Goal: Transaction & Acquisition: Purchase product/service

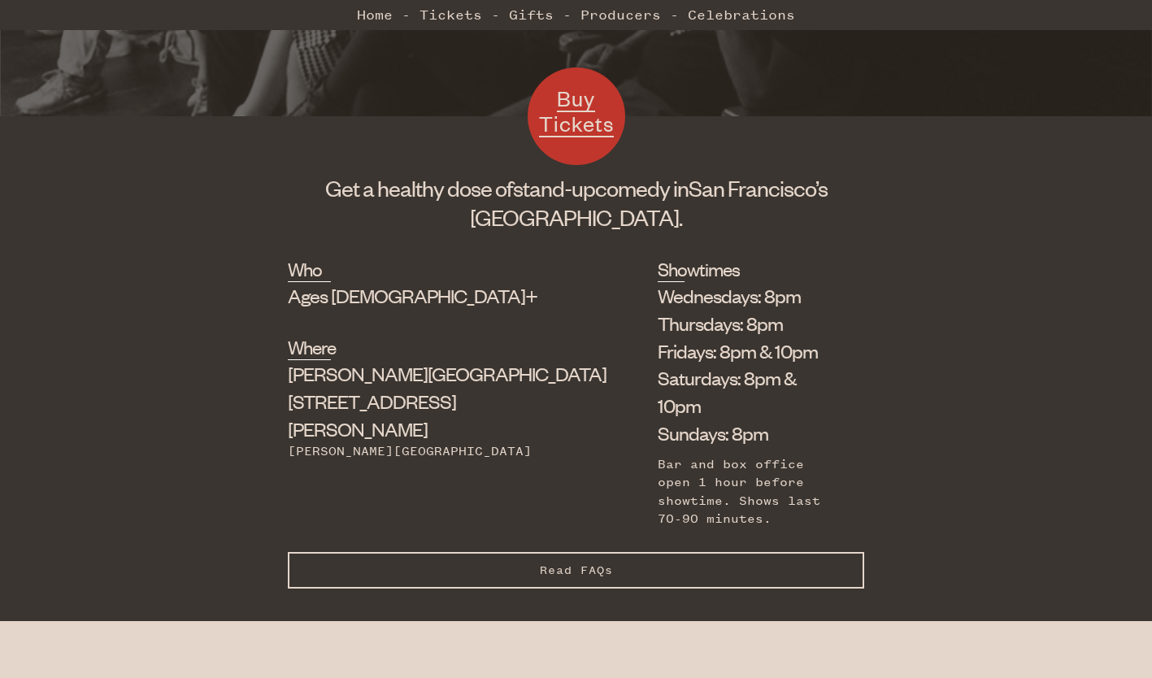
scroll to position [448, 0]
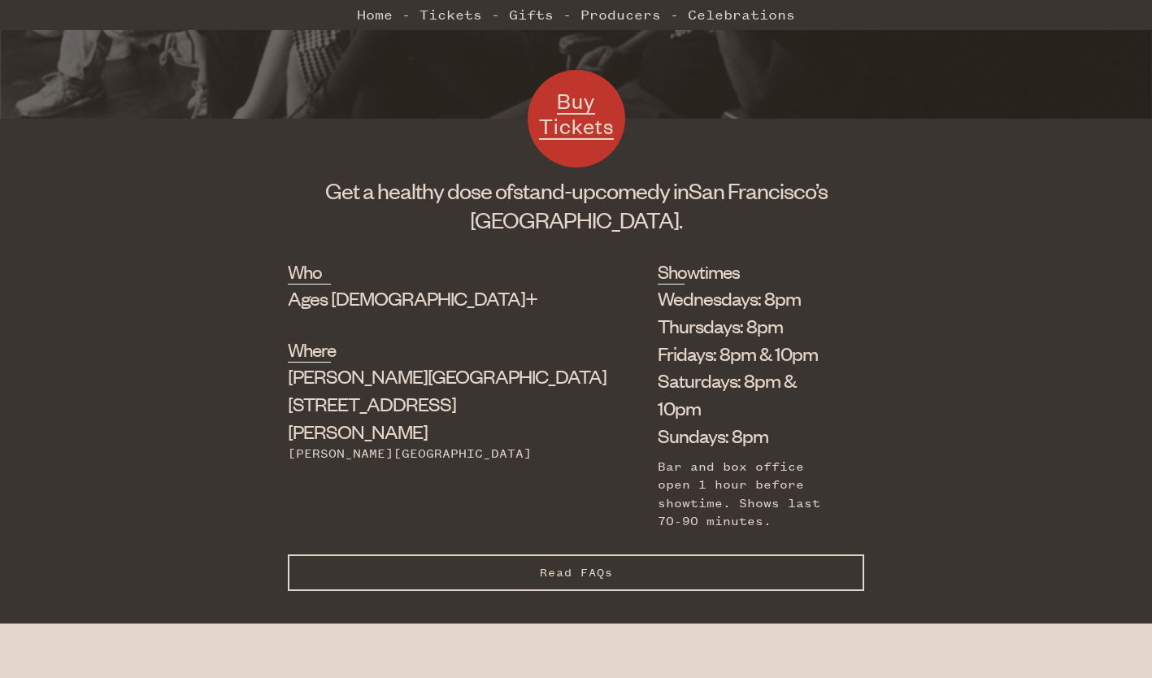
click at [579, 113] on span "Buy Tickets" at bounding box center [576, 113] width 75 height 53
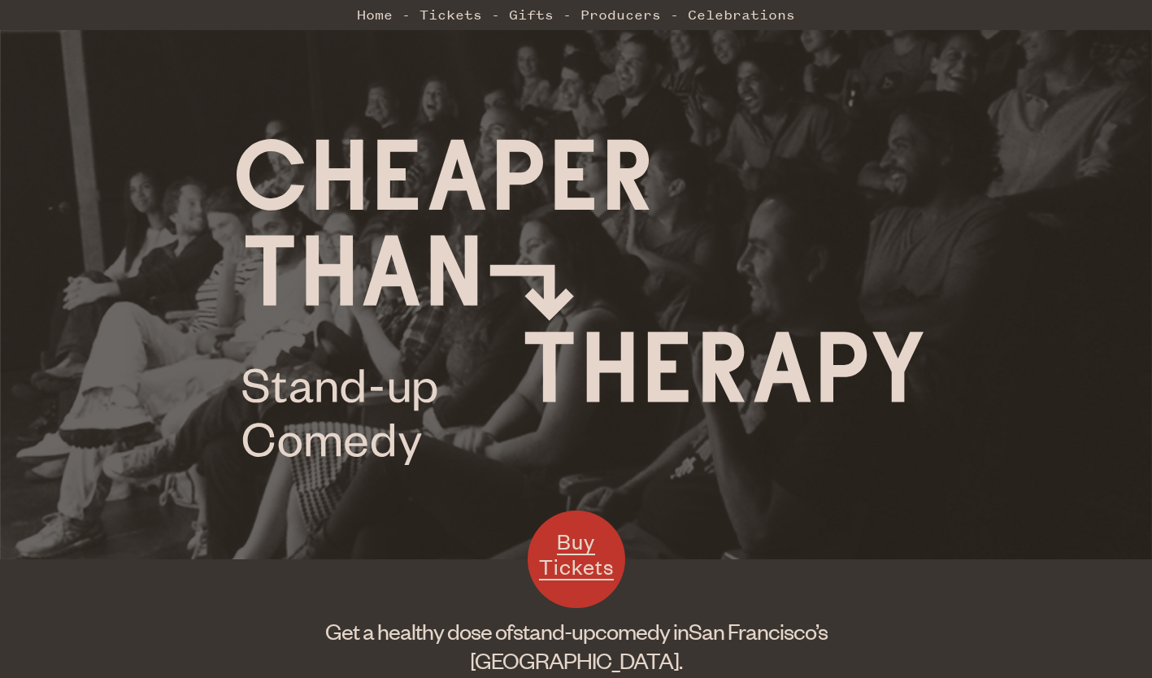
scroll to position [0, 0]
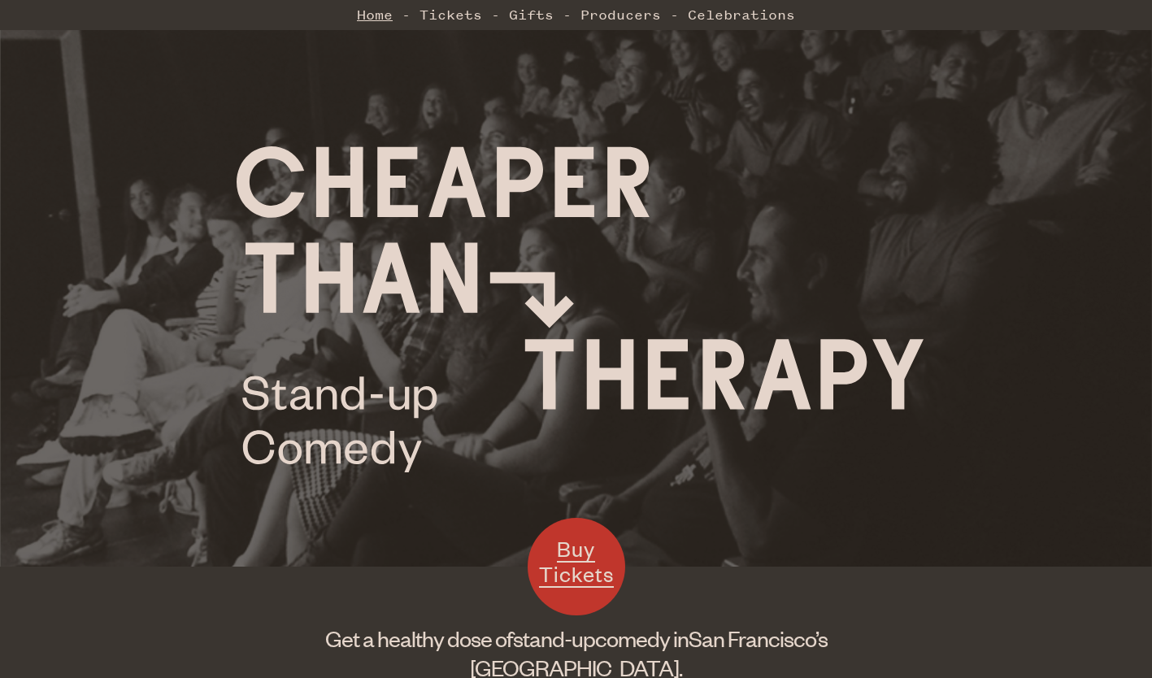
click at [369, 15] on link "Home" at bounding box center [375, 14] width 36 height 33
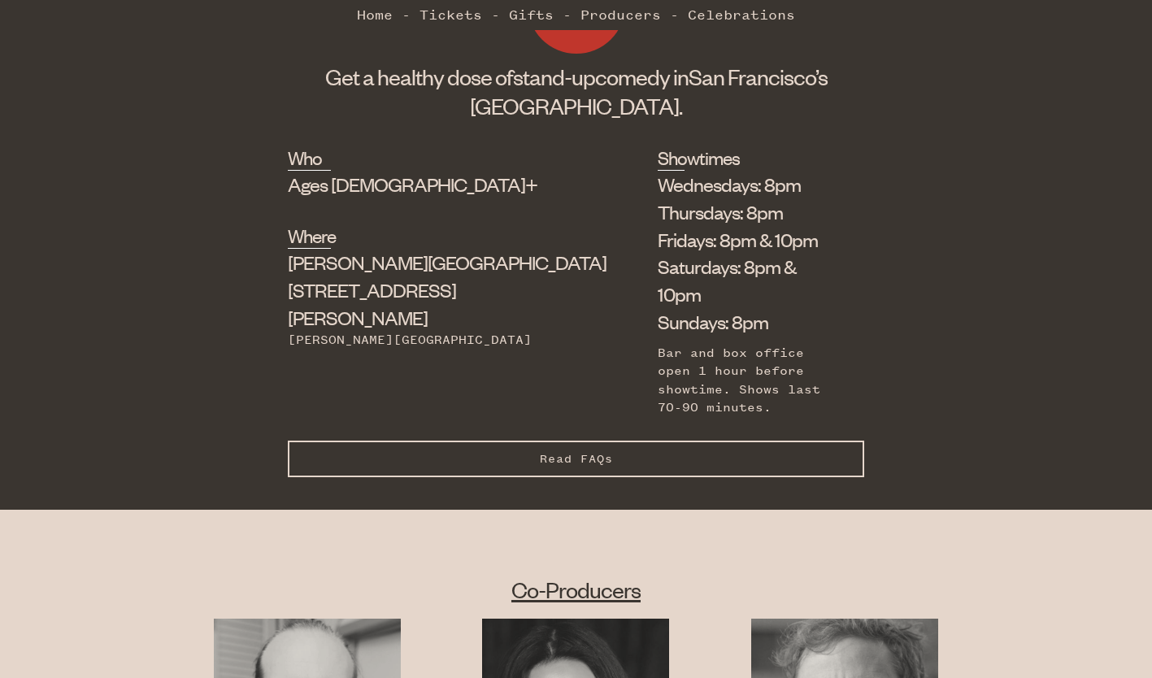
scroll to position [570, 0]
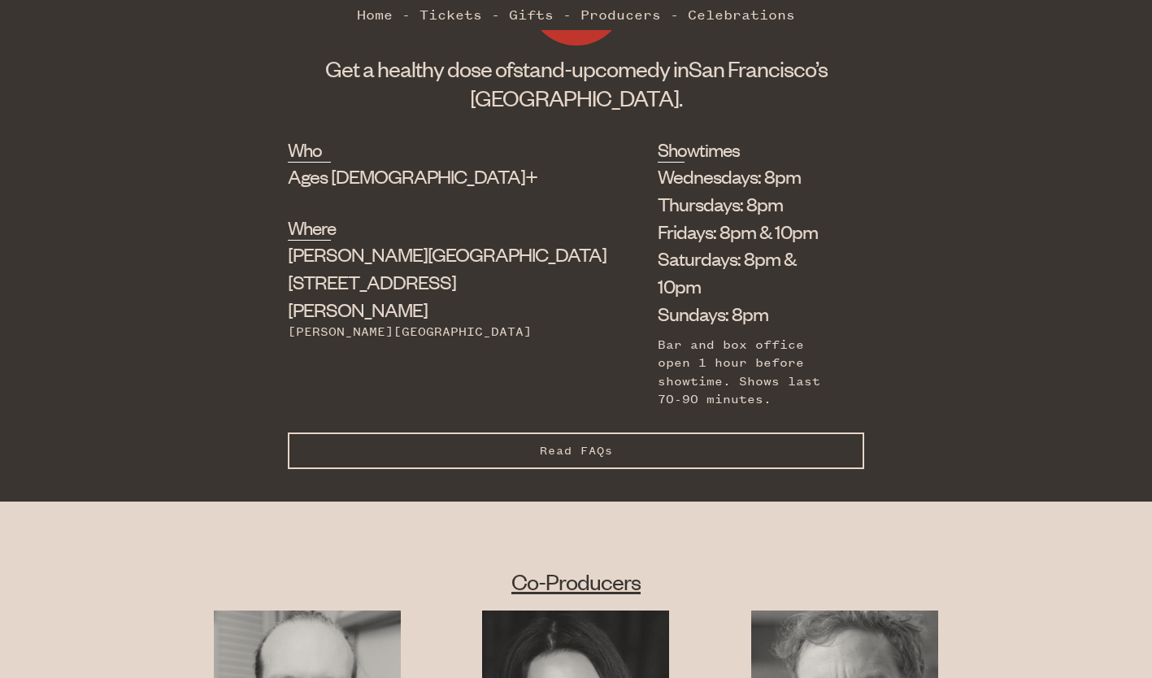
click at [580, 444] on span "Read FAQs" at bounding box center [576, 451] width 73 height 14
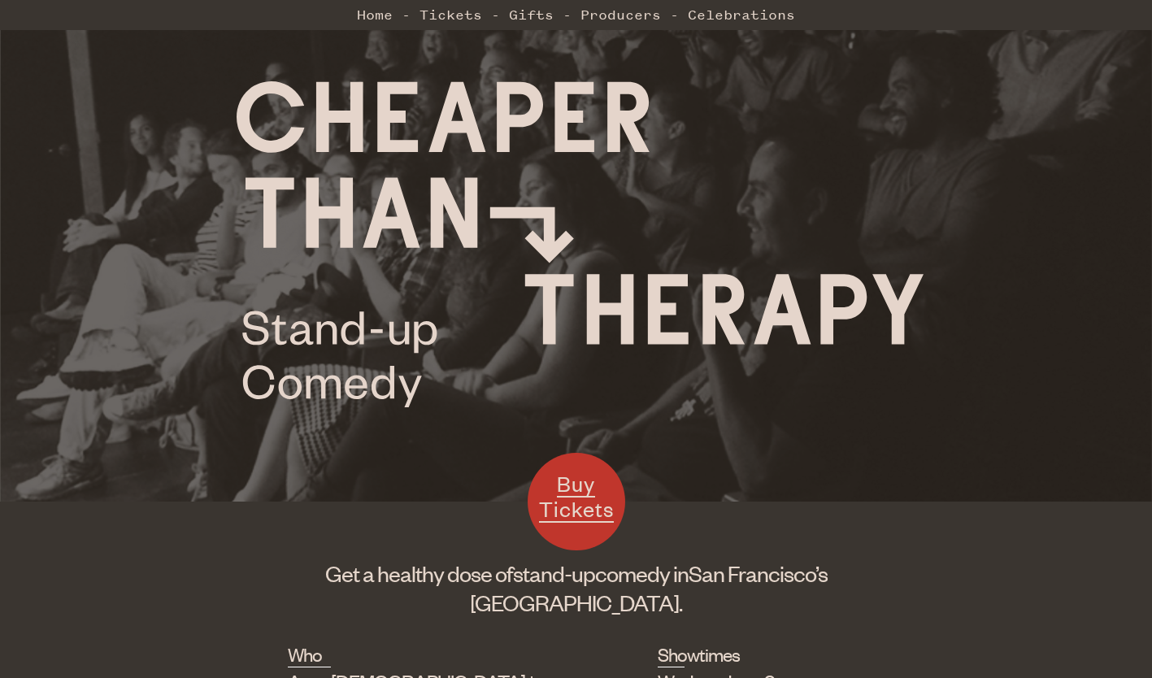
scroll to position [0, 0]
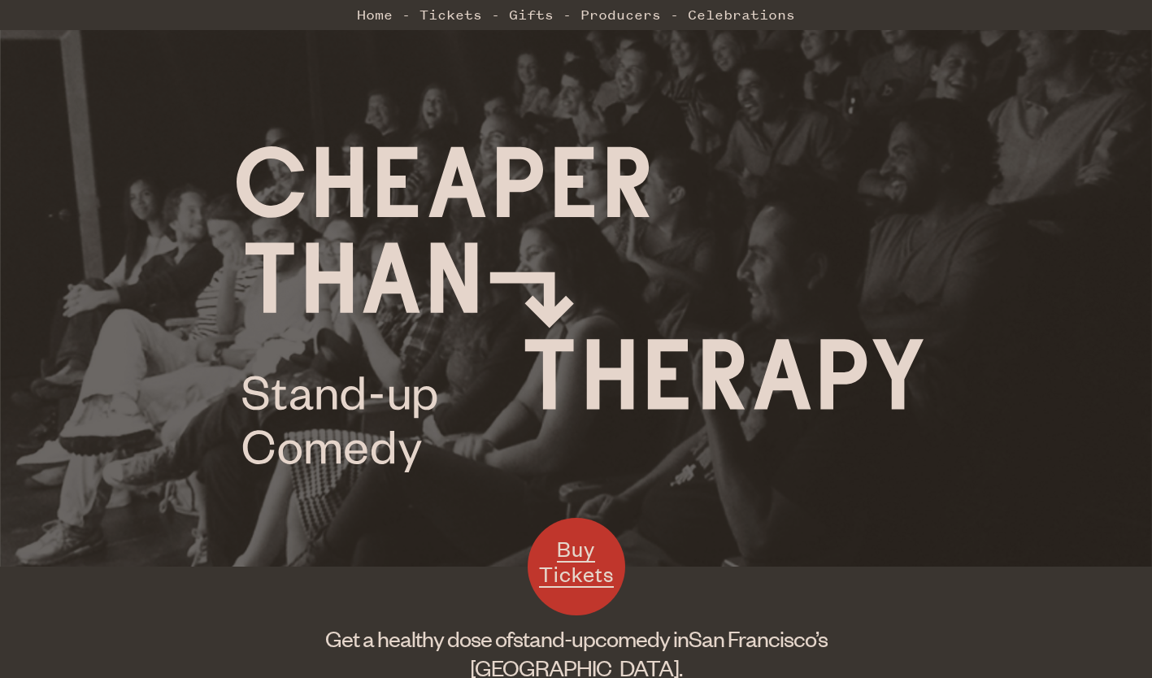
click at [583, 564] on span "Buy Tickets" at bounding box center [576, 561] width 75 height 53
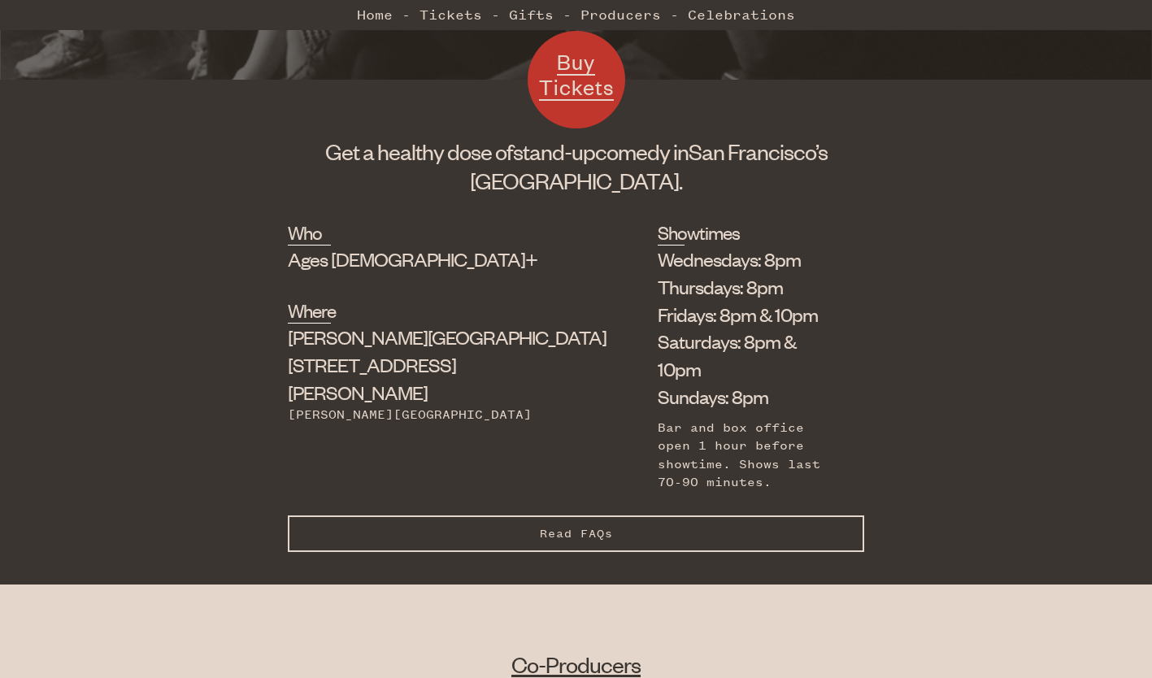
scroll to position [488, 0]
